Goal: Navigation & Orientation: Find specific page/section

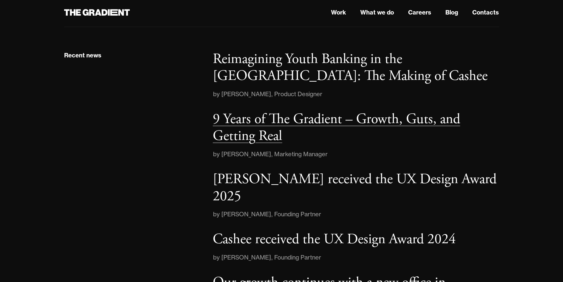
scroll to position [1022, 0]
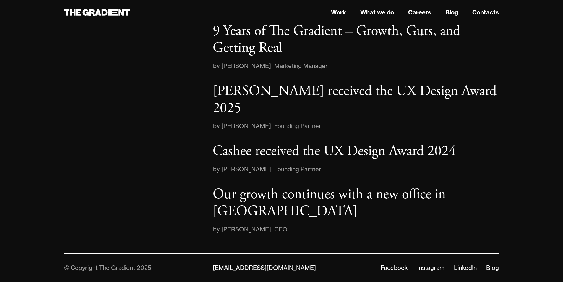
click at [381, 12] on link "What we do" at bounding box center [377, 12] width 34 height 9
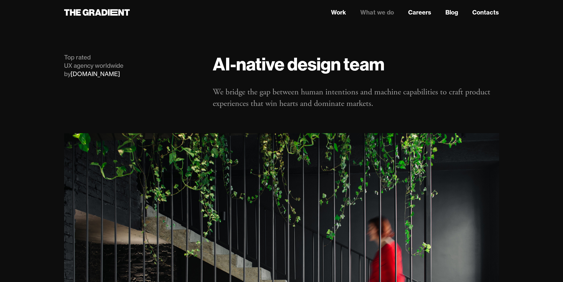
drag, startPoint x: 329, startPoint y: 160, endPoint x: 396, endPoint y: 12, distance: 161.7
click at [396, 12] on nav "Work What we do Careers Blog Contacts" at bounding box center [356, 12] width 286 height 11
click at [390, 12] on link "What we do" at bounding box center [377, 12] width 34 height 9
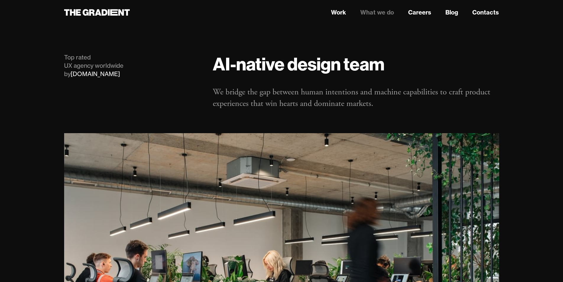
click at [335, 12] on link "Work" at bounding box center [338, 12] width 15 height 9
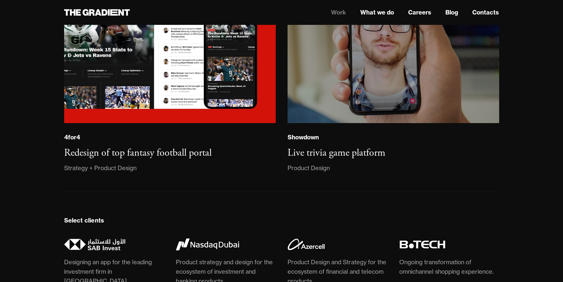
scroll to position [1508, 0]
